Goal: Find specific page/section: Find specific page/section

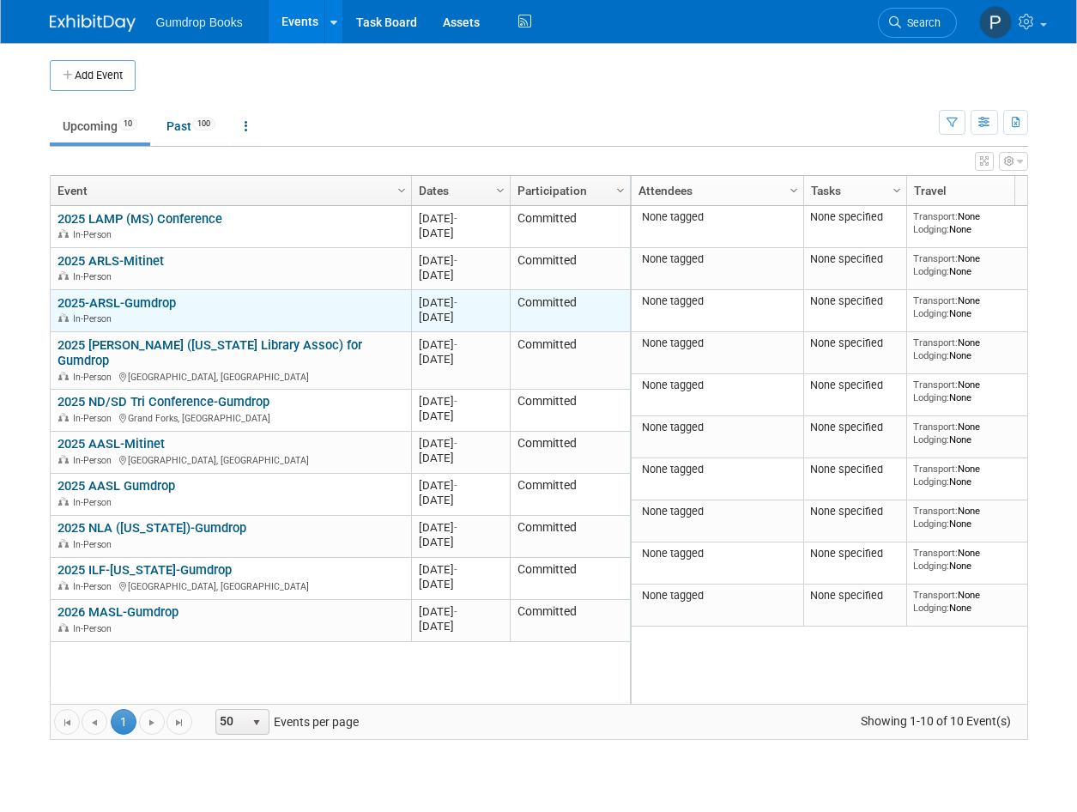
click at [273, 313] on div "In-Person" at bounding box center [230, 318] width 346 height 15
click at [450, 312] on div "[DATE]" at bounding box center [460, 317] width 83 height 15
click at [75, 311] on div "2025-ARSL-Gumdrop In-Person" at bounding box center [230, 310] width 346 height 30
click at [76, 312] on div "2025-ARSL-Gumdrop In-Person" at bounding box center [230, 310] width 346 height 30
click at [452, 302] on div "[DATE] -" at bounding box center [460, 302] width 83 height 15
